Goal: Find specific page/section: Find specific page/section

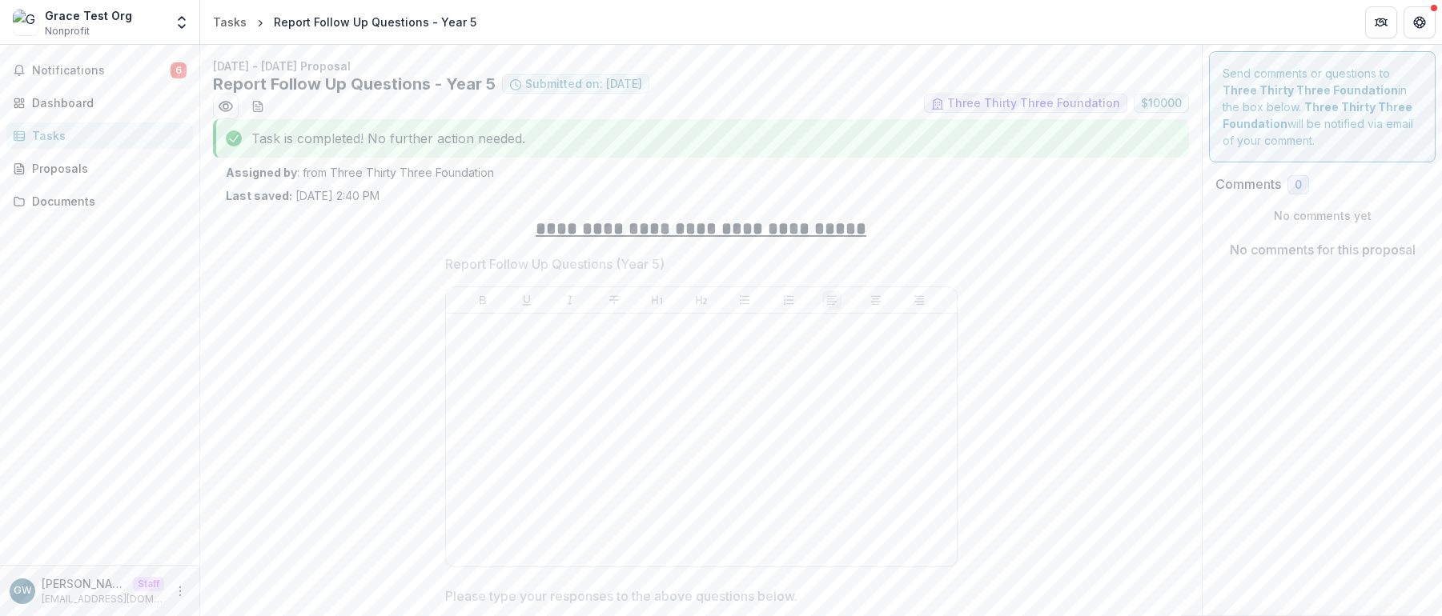
scroll to position [464, 0]
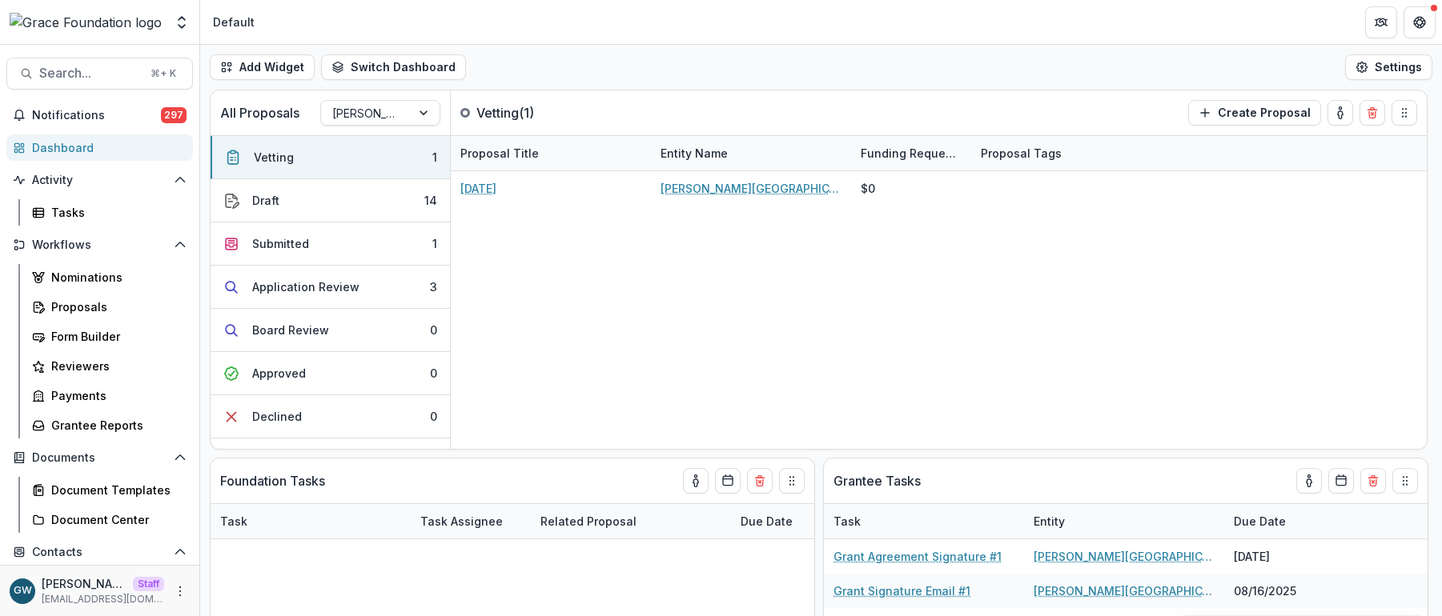
select select "******"
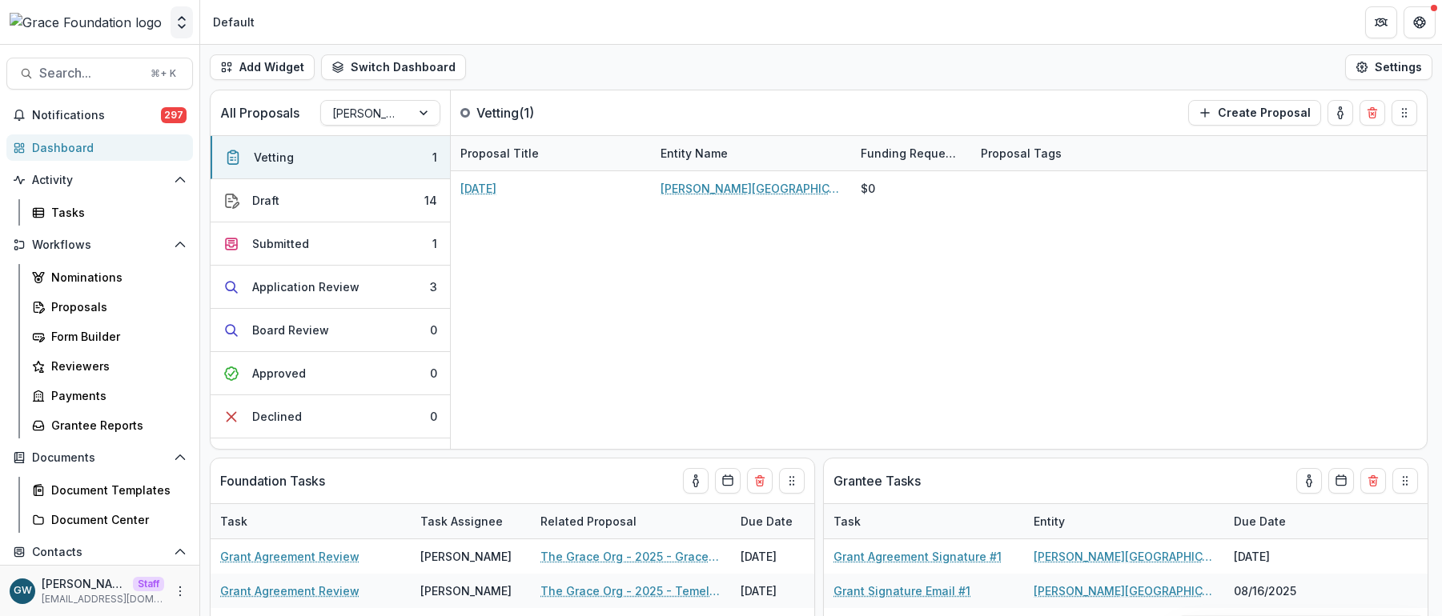
click at [187, 33] on button "Open entity switcher" at bounding box center [182, 22] width 22 height 32
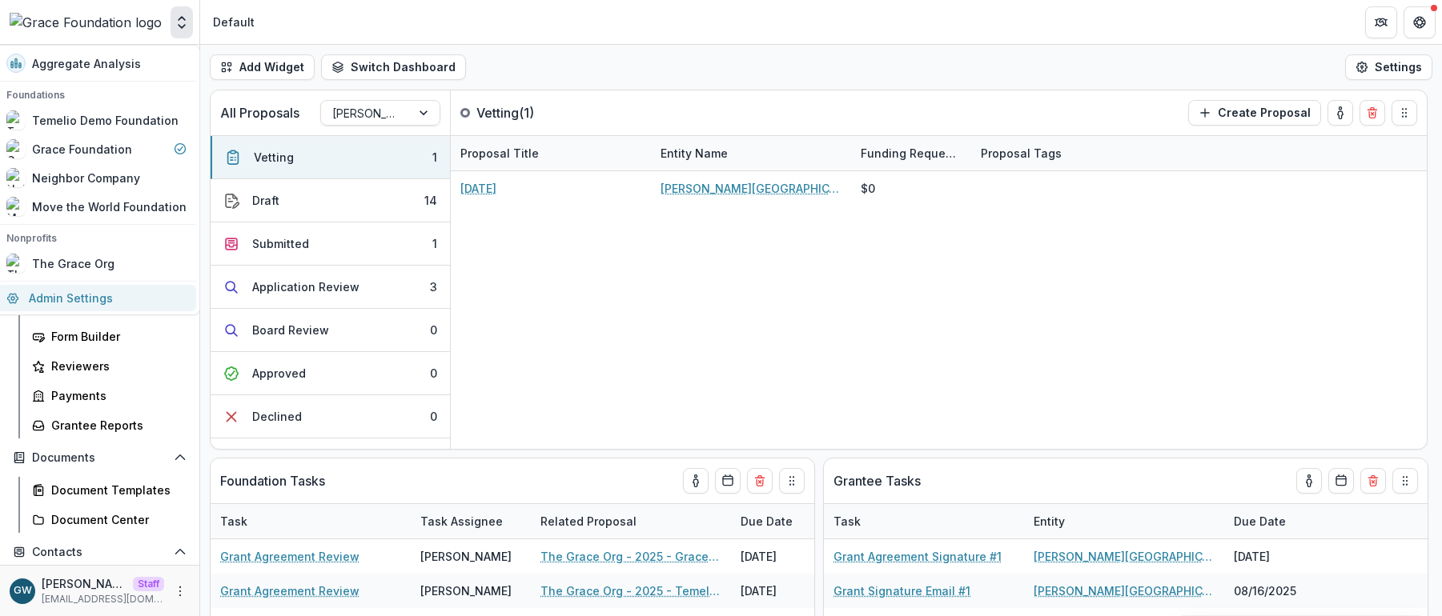
click at [127, 291] on link "Admin Settings" at bounding box center [96, 298] width 199 height 26
